Goal: Information Seeking & Learning: Learn about a topic

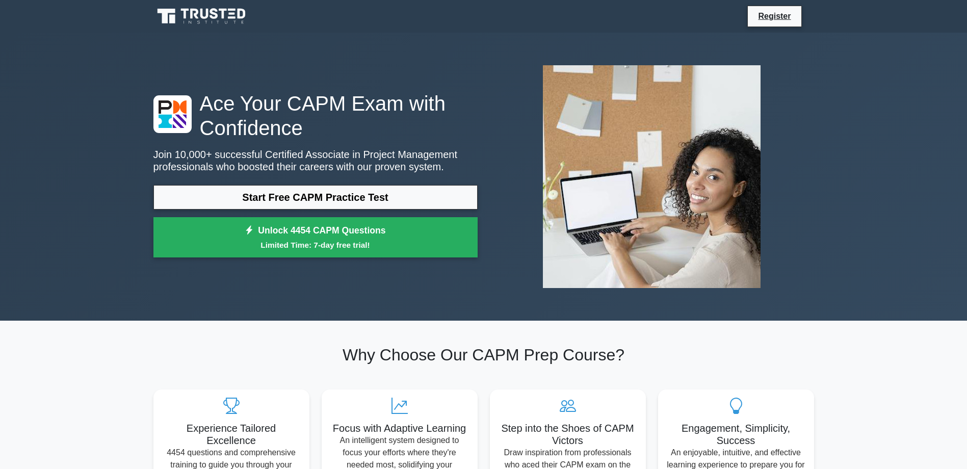
drag, startPoint x: 310, startPoint y: 198, endPoint x: 295, endPoint y: 210, distance: 19.6
click at [310, 198] on link "Start Free CAPM Practice Test" at bounding box center [315, 197] width 324 height 24
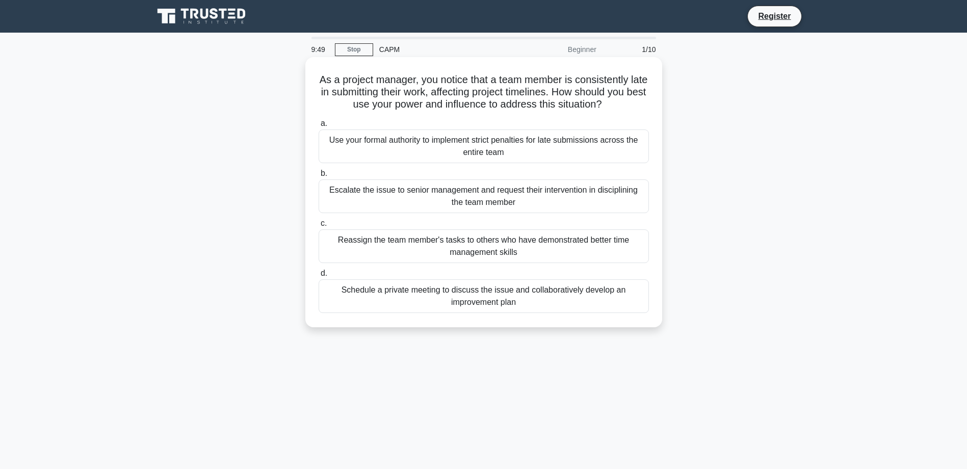
click at [524, 297] on div "Schedule a private meeting to discuss the issue and collaboratively develop an …" at bounding box center [484, 296] width 330 height 34
click at [319, 277] on input "d. Schedule a private meeting to discuss the issue and collaboratively develop …" at bounding box center [319, 273] width 0 height 7
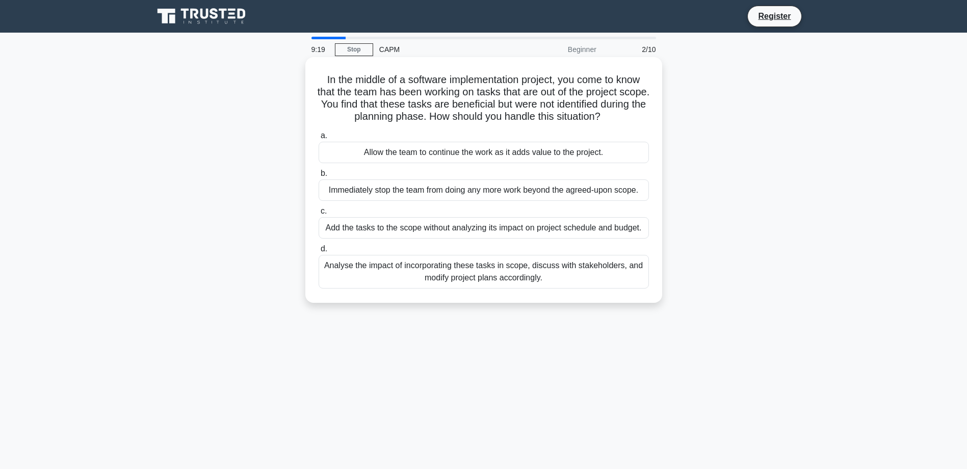
click at [491, 274] on div "Analyse the impact of incorporating these tasks in scope, discuss with stakehol…" at bounding box center [484, 272] width 330 height 34
click at [319, 252] on input "d. Analyse the impact of incorporating these tasks in scope, discuss with stake…" at bounding box center [319, 249] width 0 height 7
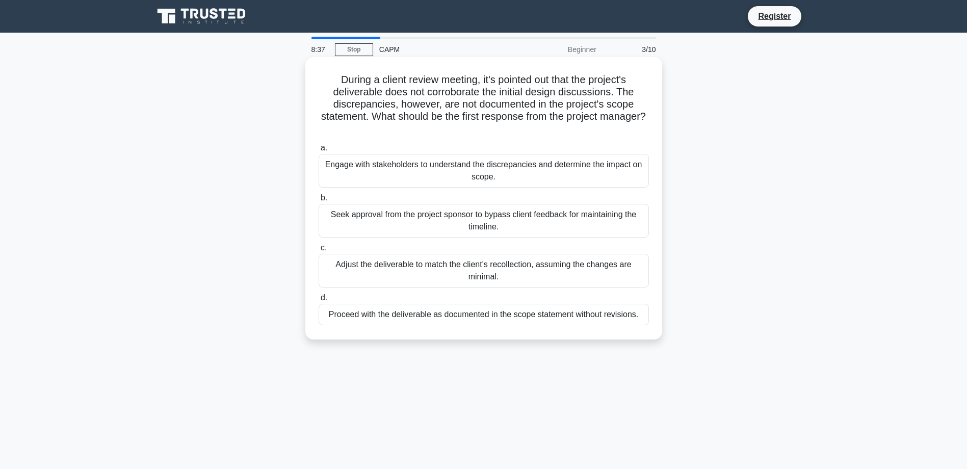
click at [521, 173] on div "Engage with stakeholders to understand the discrepancies and determine the impa…" at bounding box center [484, 171] width 330 height 34
click at [319, 151] on input "a. Engage with stakeholders to understand the discrepancies and determine the i…" at bounding box center [319, 148] width 0 height 7
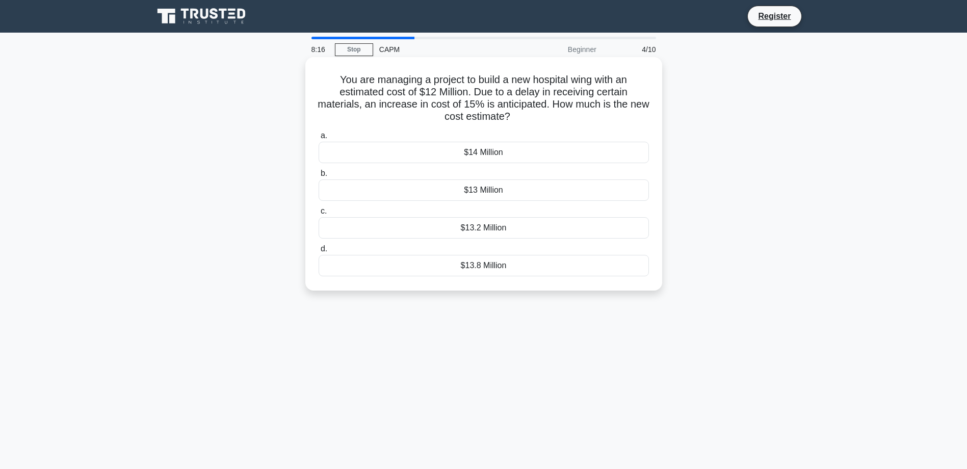
click at [496, 270] on div "$13.8 Million" at bounding box center [484, 265] width 330 height 21
click at [319, 252] on input "d. $13.8 Million" at bounding box center [319, 249] width 0 height 7
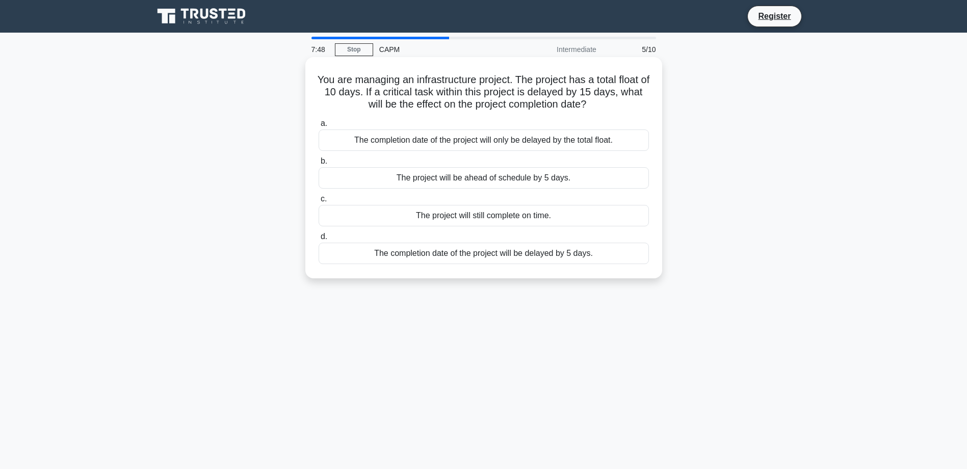
drag, startPoint x: 322, startPoint y: 80, endPoint x: 613, endPoint y: 104, distance: 292.1
click at [613, 104] on h5 "You are managing an infrastructure project. The project has a total float of 10…" at bounding box center [484, 92] width 332 height 38
drag, startPoint x: 319, startPoint y: 79, endPoint x: 605, endPoint y: 101, distance: 287.4
click at [605, 101] on h5 "You are managing an infrastructure project. The project has a total float of 10…" at bounding box center [484, 92] width 332 height 38
copy h5 "You are managing an infrastructure project. The project has a total float of 10…"
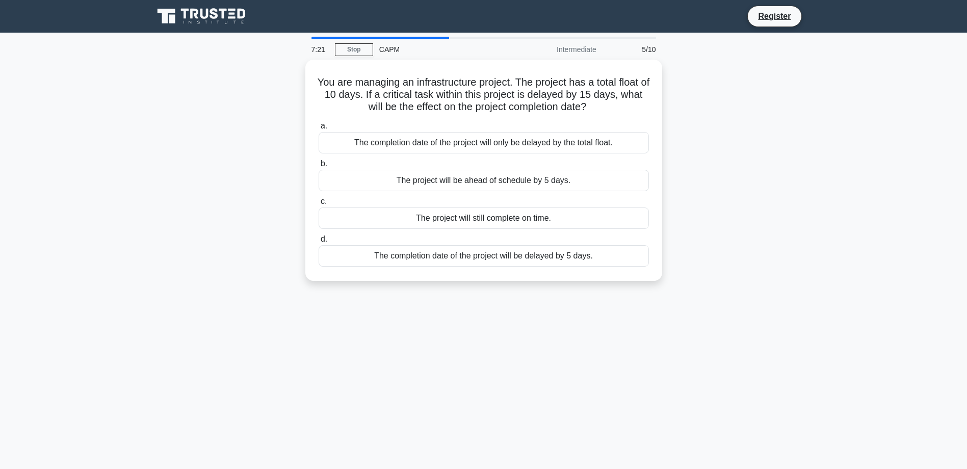
click at [241, 173] on div "You are managing an infrastructure project. The project has a total float of 10…" at bounding box center [483, 176] width 673 height 233
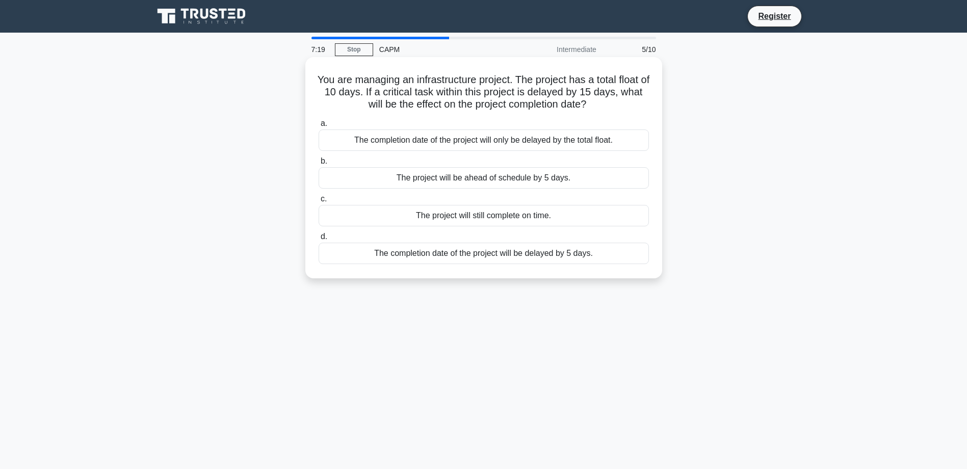
click at [512, 258] on div "The completion date of the project will be delayed by 5 days." at bounding box center [484, 253] width 330 height 21
click at [319, 240] on input "d. The completion date of the project will be delayed by 5 days." at bounding box center [319, 236] width 0 height 7
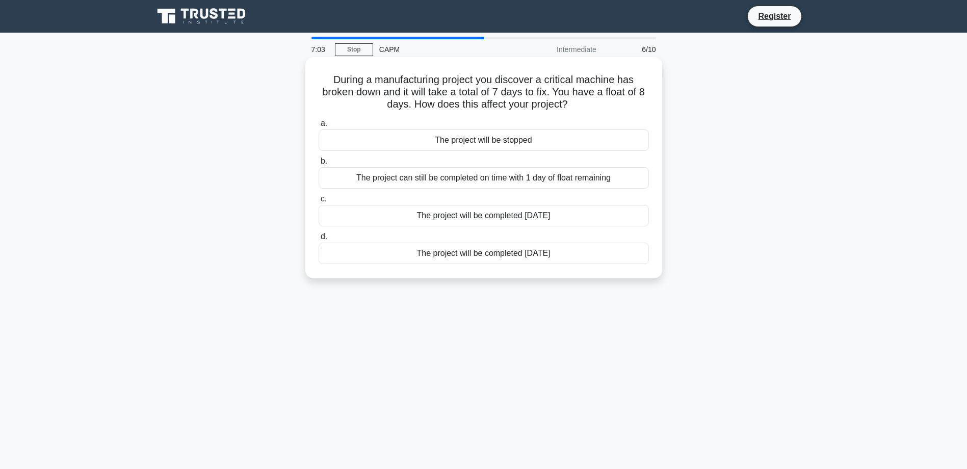
click at [557, 181] on div "The project can still be completed on time with 1 day of float remaining" at bounding box center [484, 177] width 330 height 21
click at [319, 165] on input "b. The project can still be completed on time with 1 day of float remaining" at bounding box center [319, 161] width 0 height 7
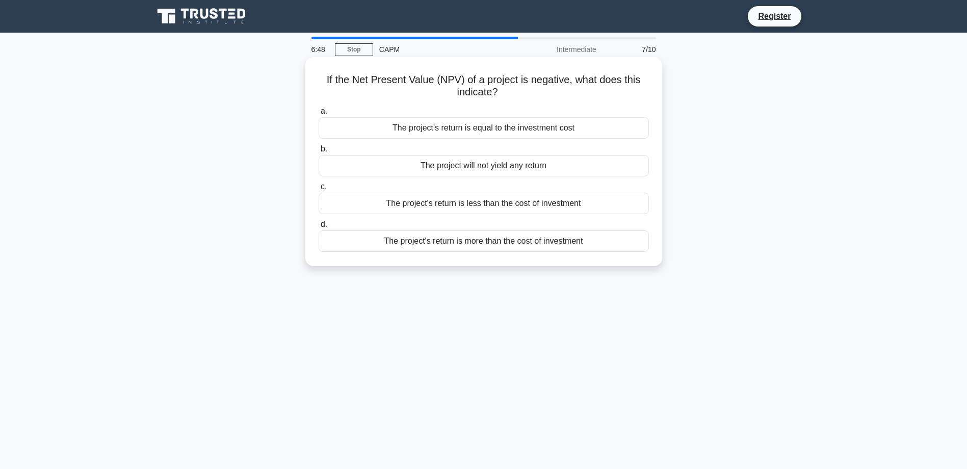
click at [484, 205] on div "The project's return is less than the cost of investment" at bounding box center [484, 203] width 330 height 21
click at [319, 190] on input "c. The project's return is less than the cost of investment" at bounding box center [319, 187] width 0 height 7
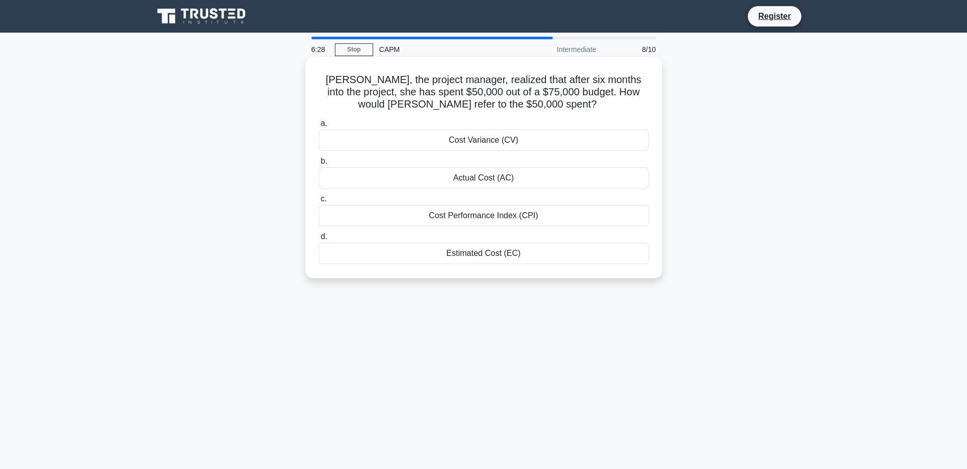
click at [498, 180] on div "Actual Cost (AC)" at bounding box center [484, 177] width 330 height 21
click at [319, 165] on input "b. Actual Cost (AC)" at bounding box center [319, 161] width 0 height 7
click at [502, 257] on div "The new total float is 2 days" at bounding box center [484, 253] width 330 height 21
click at [319, 240] on input "d. The new total float is 2 days" at bounding box center [319, 236] width 0 height 7
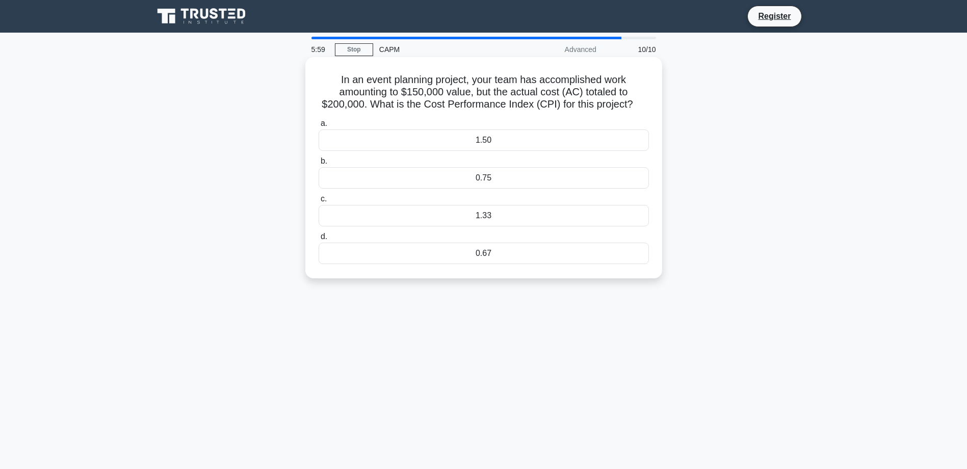
click at [537, 180] on div "0.75" at bounding box center [484, 177] width 330 height 21
click at [319, 165] on input "b. 0.75" at bounding box center [319, 161] width 0 height 7
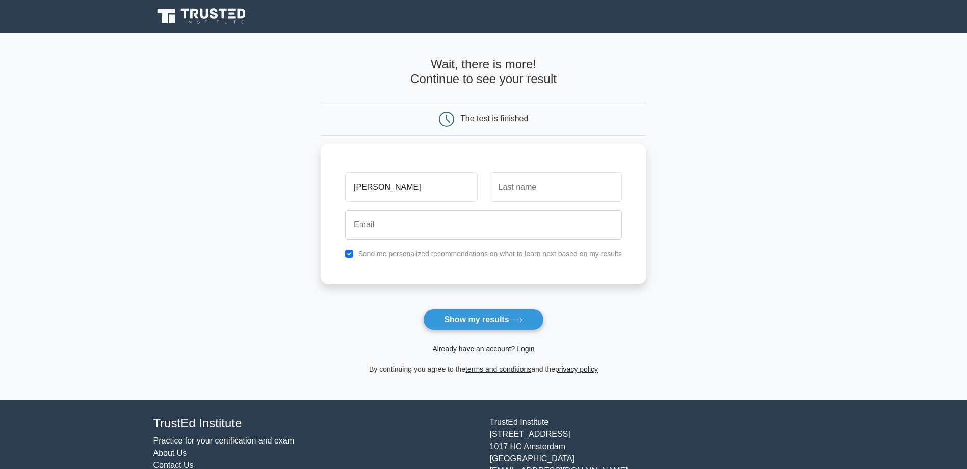
type input "Chris"
type input "Toffer"
click at [351, 252] on input "checkbox" at bounding box center [349, 251] width 8 height 8
click at [350, 253] on input "checkbox" at bounding box center [349, 251] width 8 height 8
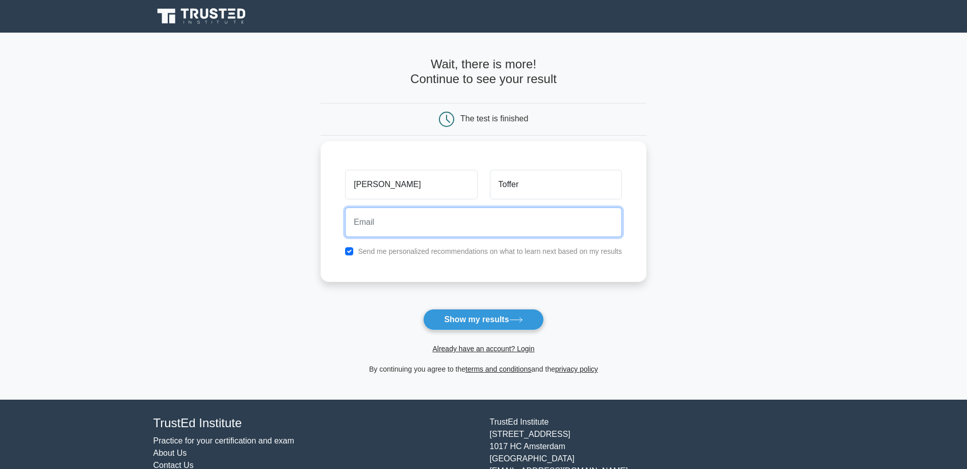
drag, startPoint x: 387, startPoint y: 226, endPoint x: 378, endPoint y: 220, distance: 11.3
click at [384, 225] on input "email" at bounding box center [483, 222] width 277 height 30
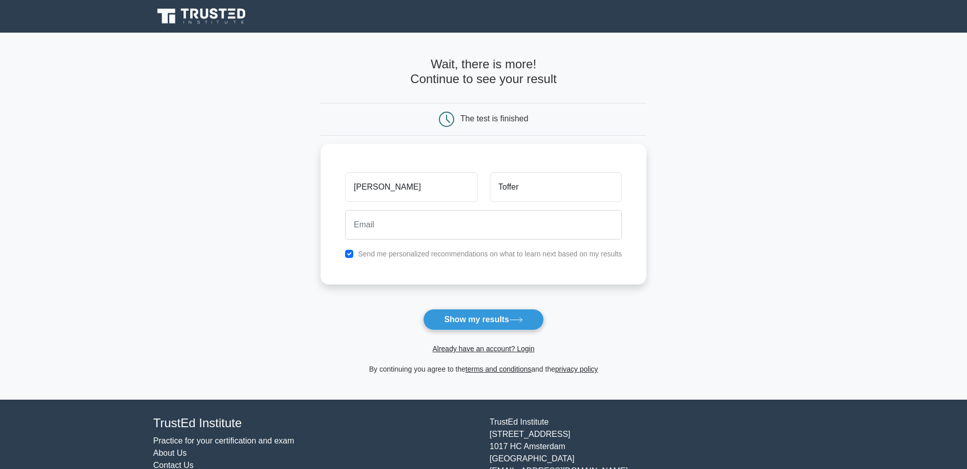
click at [307, 229] on main "Wait, there is more! Continue to see your result The test is finished Chris Tof…" at bounding box center [483, 216] width 967 height 367
click at [351, 252] on input "checkbox" at bounding box center [349, 251] width 8 height 8
checkbox input "false"
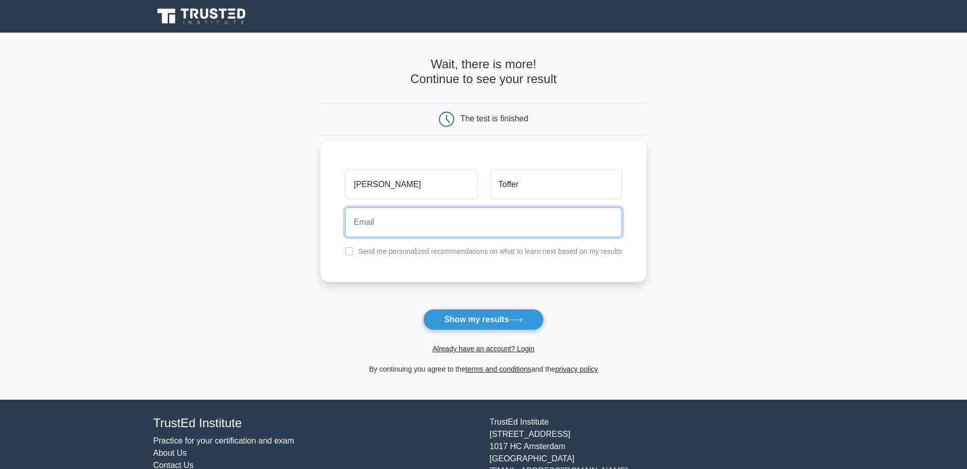
click at [378, 224] on input "email" at bounding box center [483, 222] width 277 height 30
type input "cliljesson@yahoo.se"
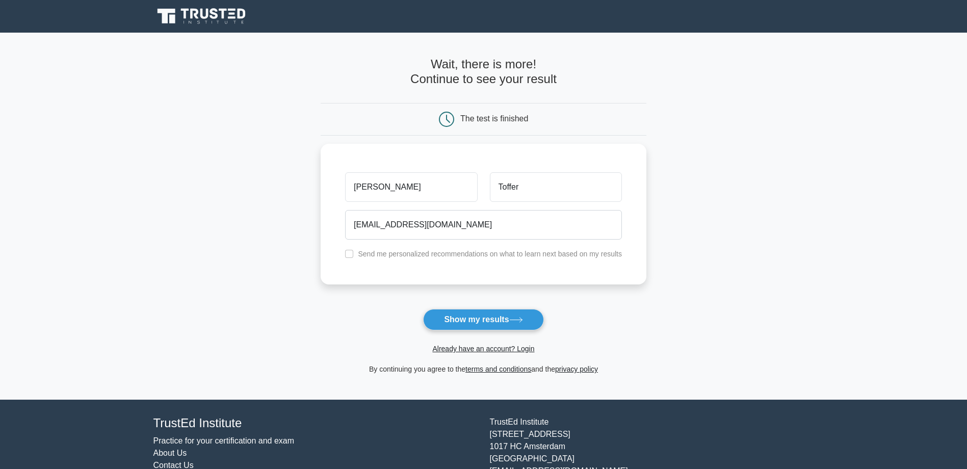
click at [260, 232] on main "Wait, there is more! Continue to see your result The test is finished Chris Tof…" at bounding box center [483, 216] width 967 height 367
click at [489, 320] on button "Show my results" at bounding box center [483, 319] width 120 height 21
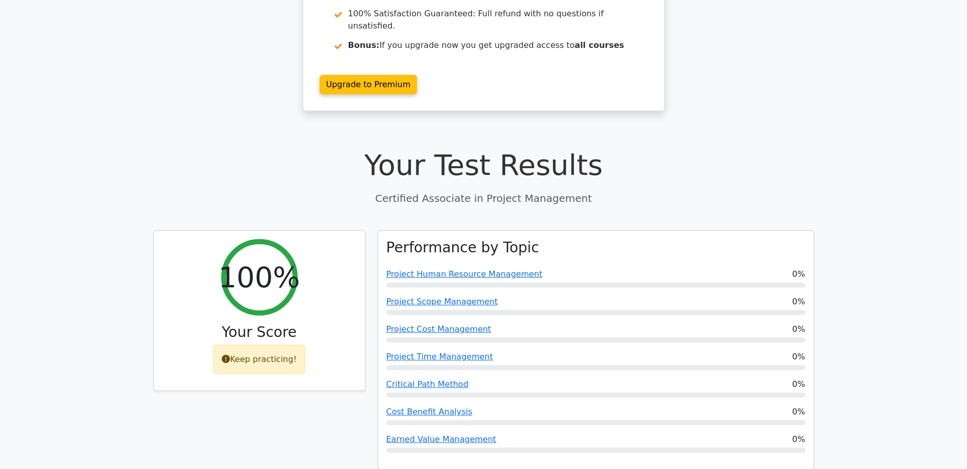
scroll to position [255, 0]
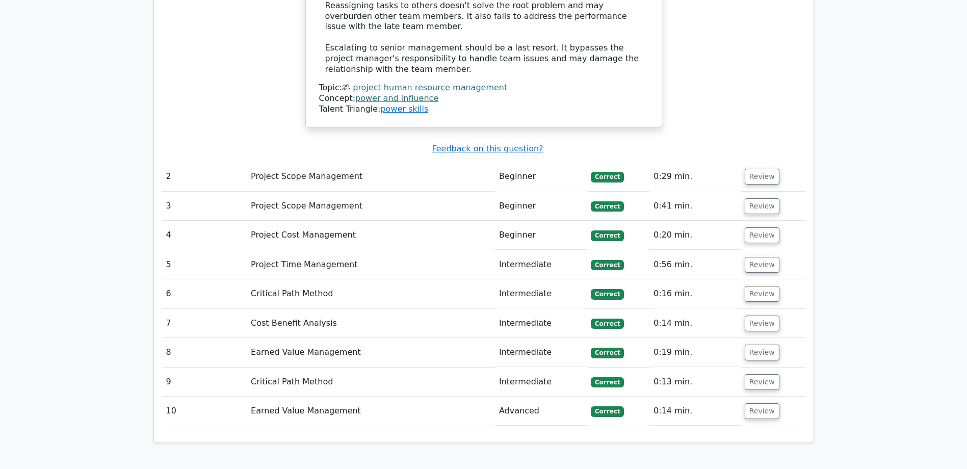
scroll to position [1427, 0]
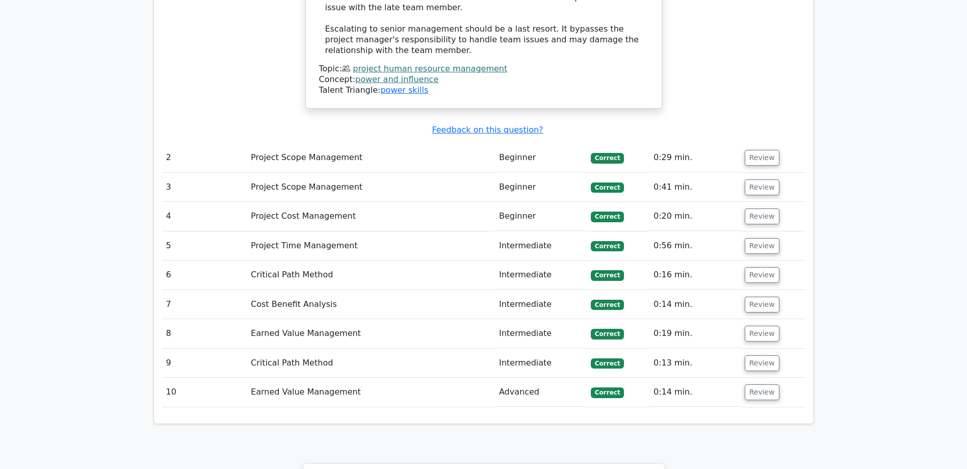
click at [283, 378] on td "Earned Value Management" at bounding box center [371, 392] width 248 height 29
click at [755, 384] on button "Review" at bounding box center [762, 392] width 35 height 16
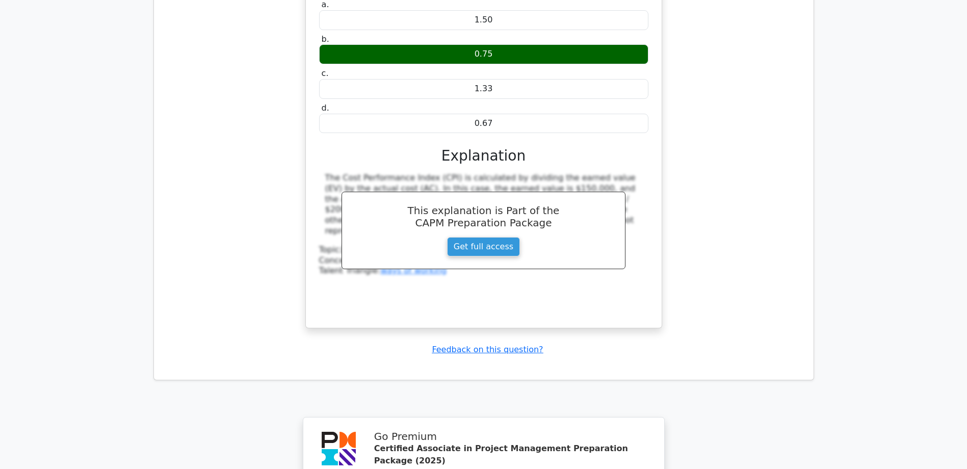
scroll to position [1655, 0]
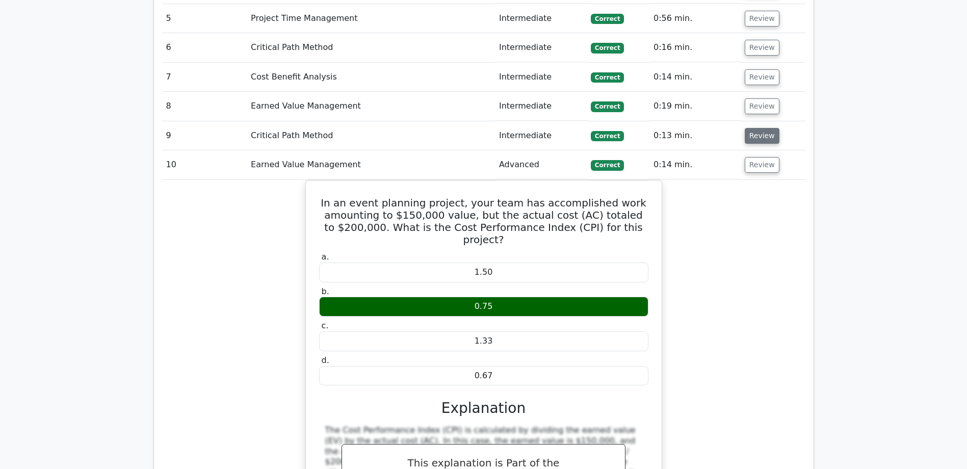
click at [757, 128] on button "Review" at bounding box center [762, 136] width 35 height 16
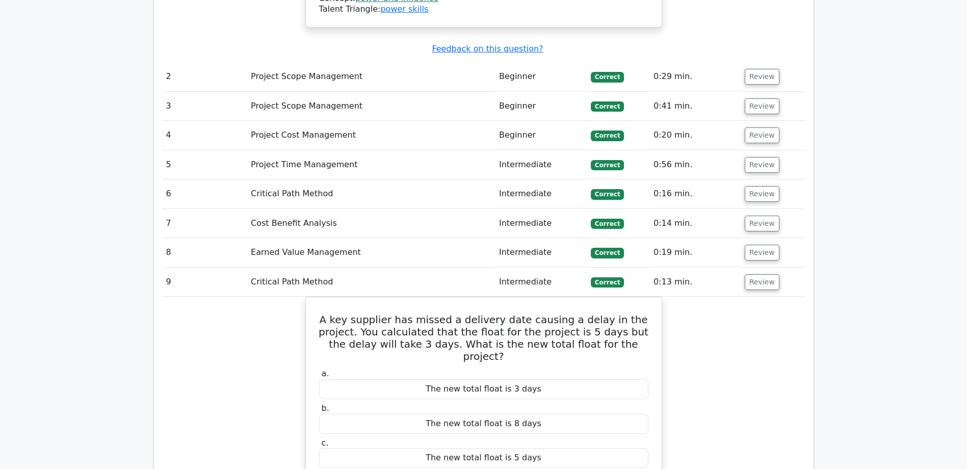
scroll to position [1502, 0]
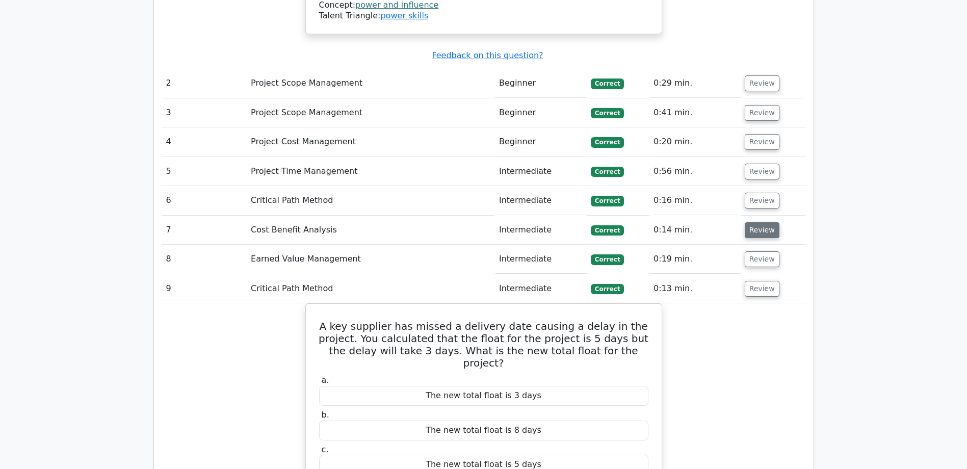
click at [763, 222] on button "Review" at bounding box center [762, 230] width 35 height 16
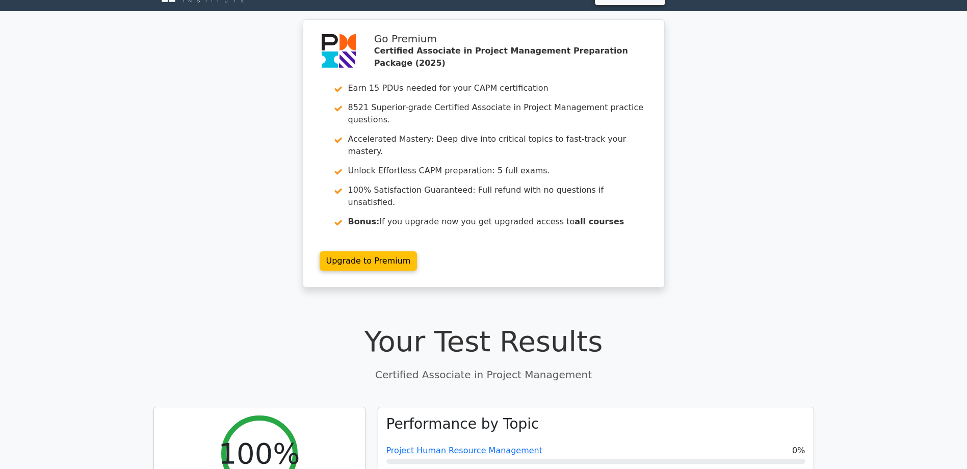
scroll to position [0, 0]
